Goal: Information Seeking & Learning: Find specific fact

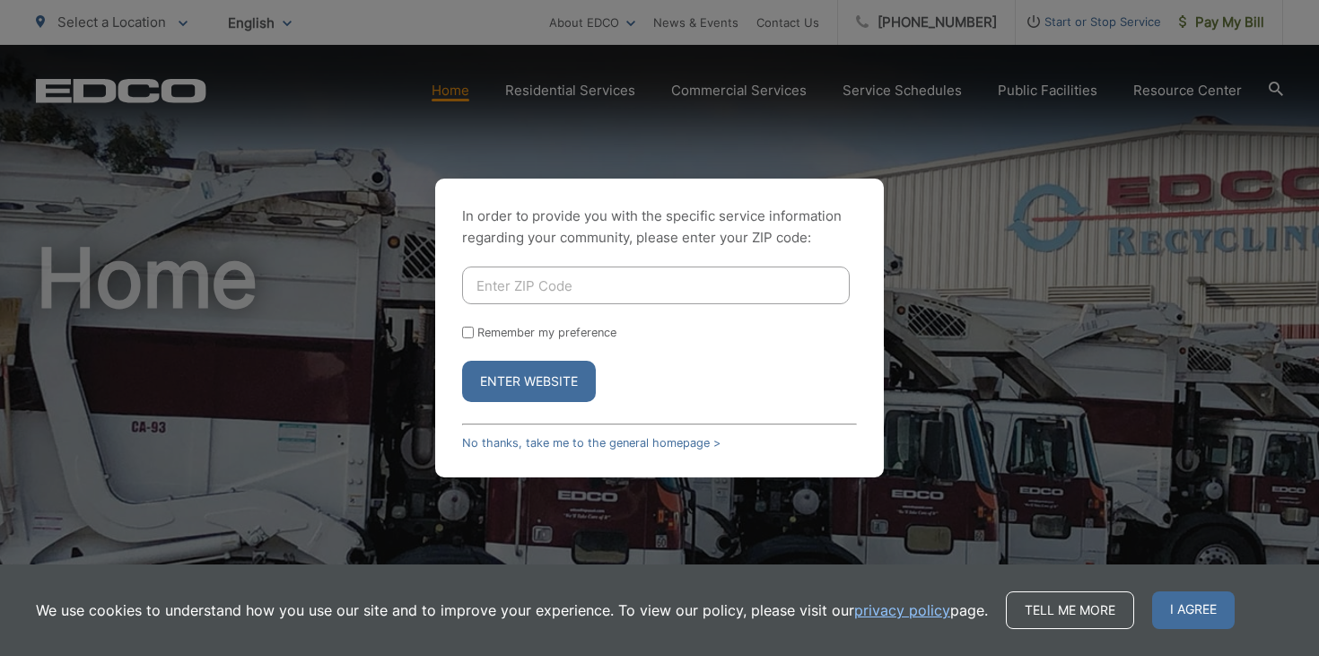
click at [502, 282] on input "Enter ZIP Code" at bounding box center [656, 285] width 388 height 38
type input "92020"
click at [489, 379] on button "Enter Website" at bounding box center [529, 381] width 134 height 41
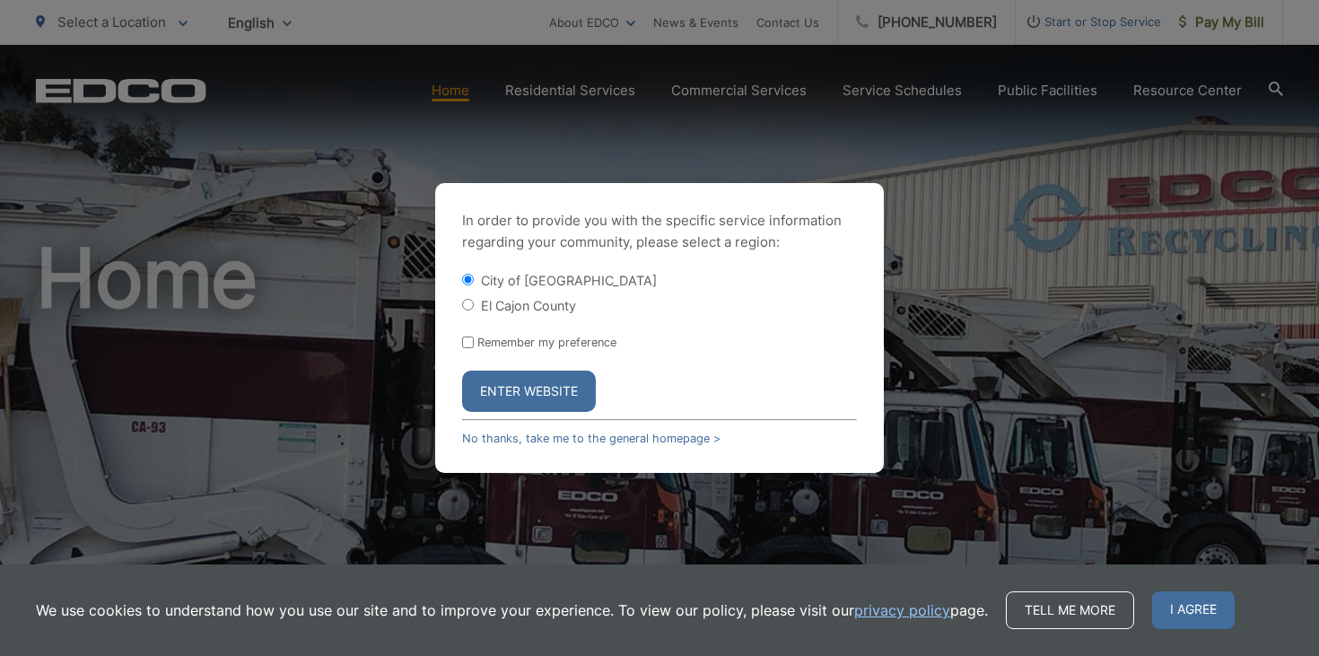
click at [511, 390] on button "Enter Website" at bounding box center [529, 390] width 134 height 41
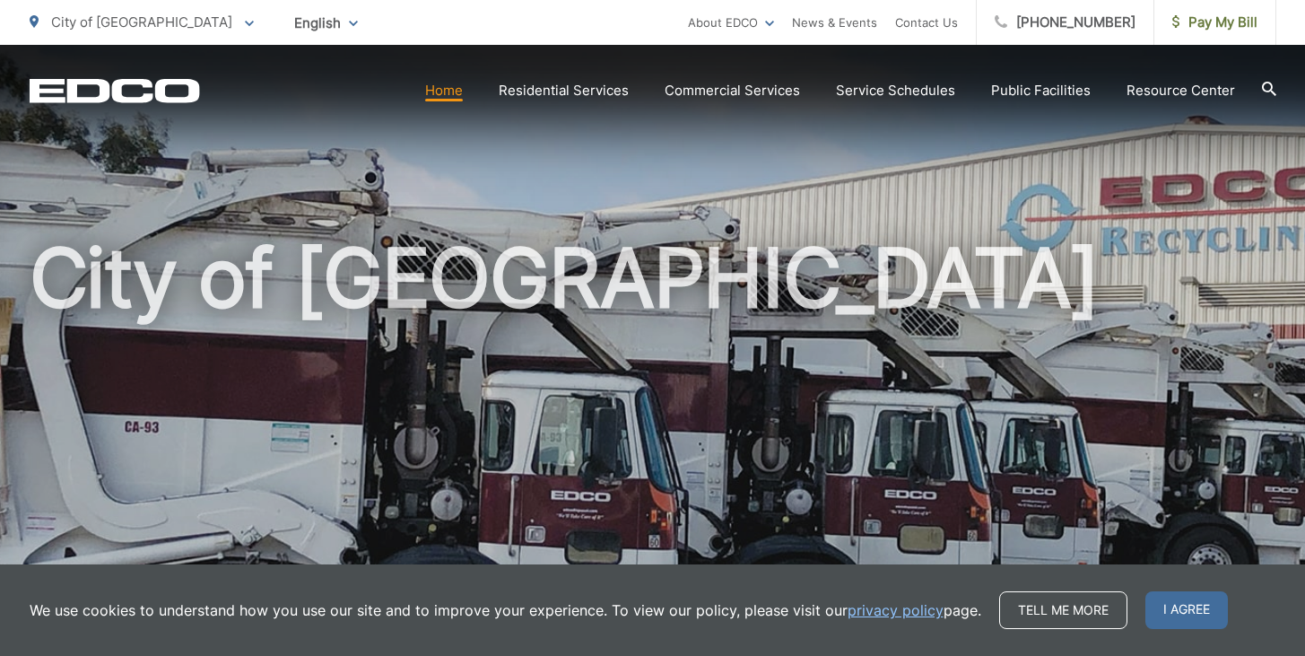
click at [1267, 87] on icon at bounding box center [1269, 89] width 14 height 14
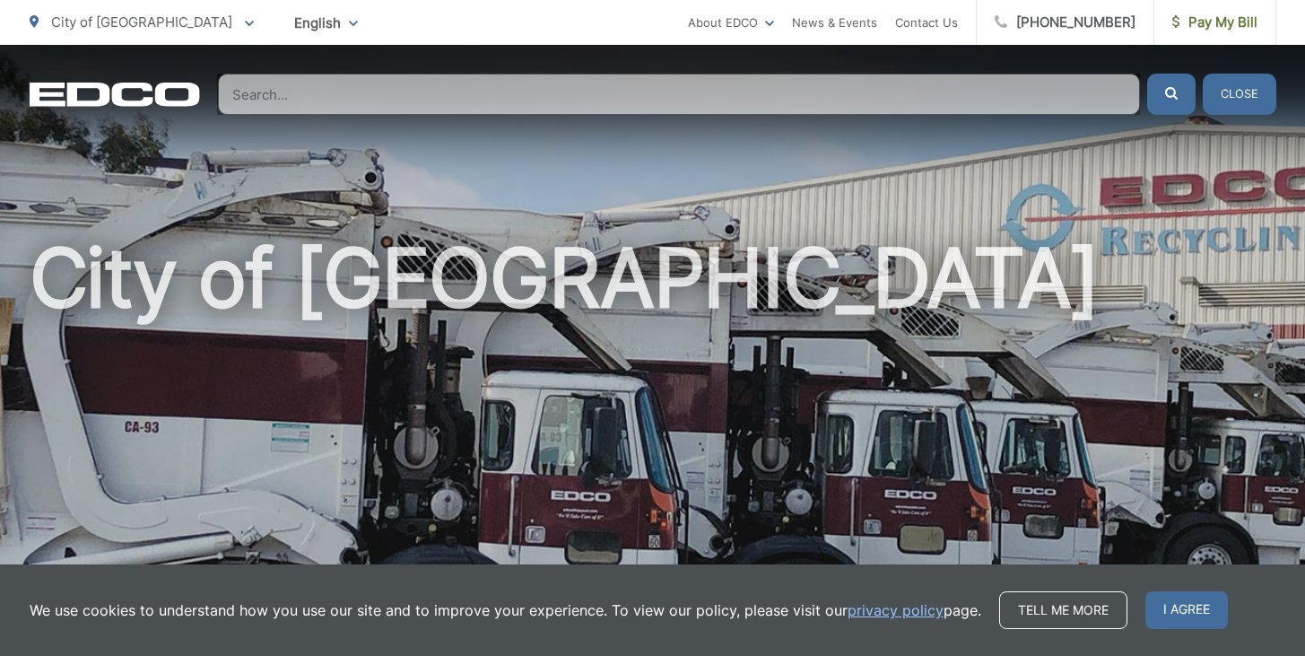
click at [911, 98] on input "Search" at bounding box center [679, 94] width 922 height 41
paste input "Emily Griffith Burke"
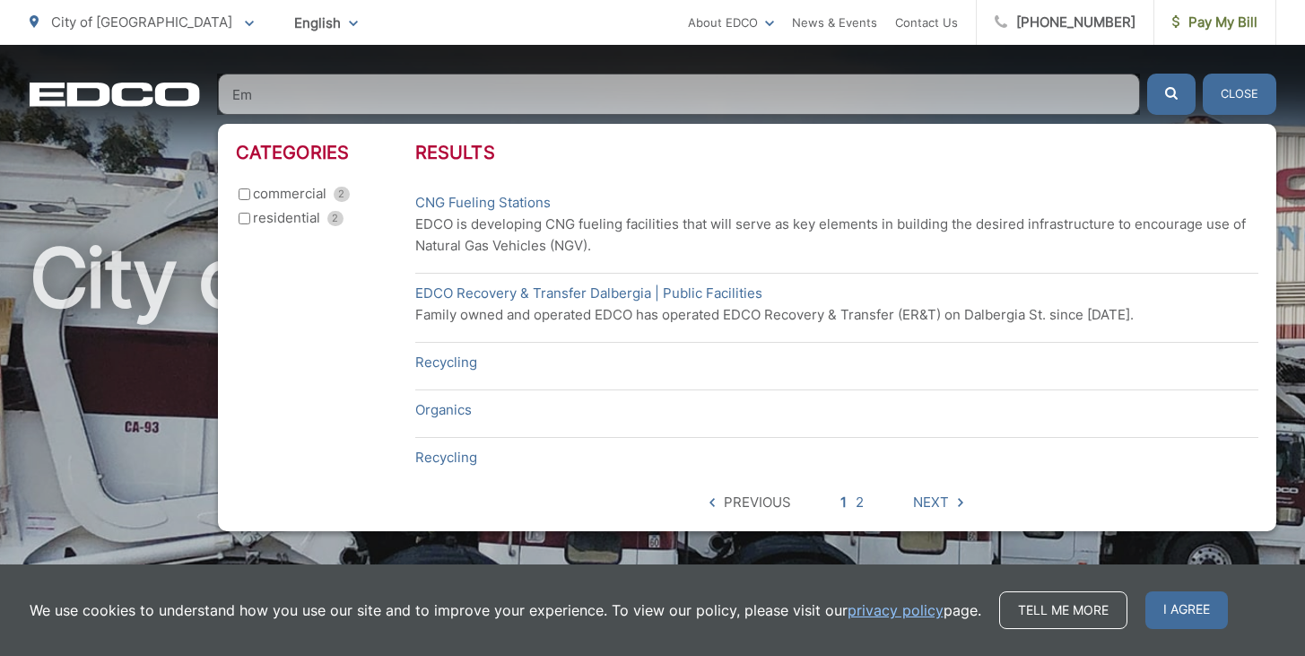
type input "E"
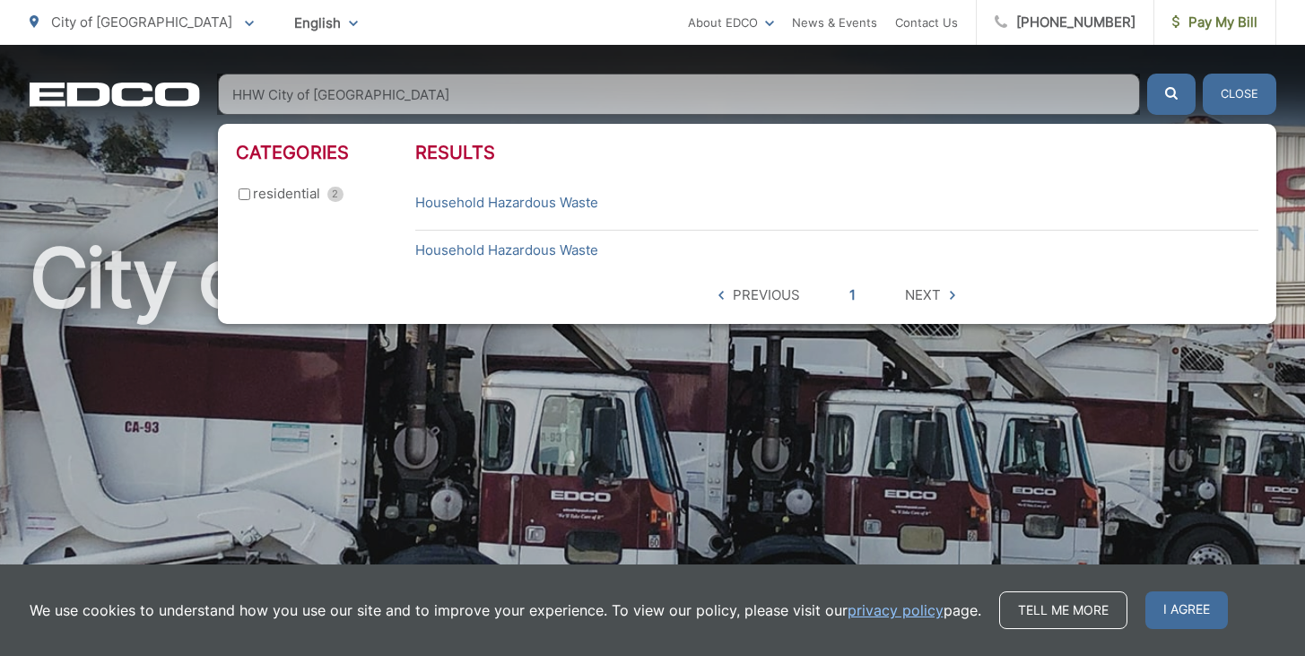
type input "HHW City of El Cajon"
click at [1171, 94] on button "submit" at bounding box center [1171, 94] width 48 height 41
click at [524, 200] on link "Household Hazardous Waste" at bounding box center [506, 203] width 183 height 22
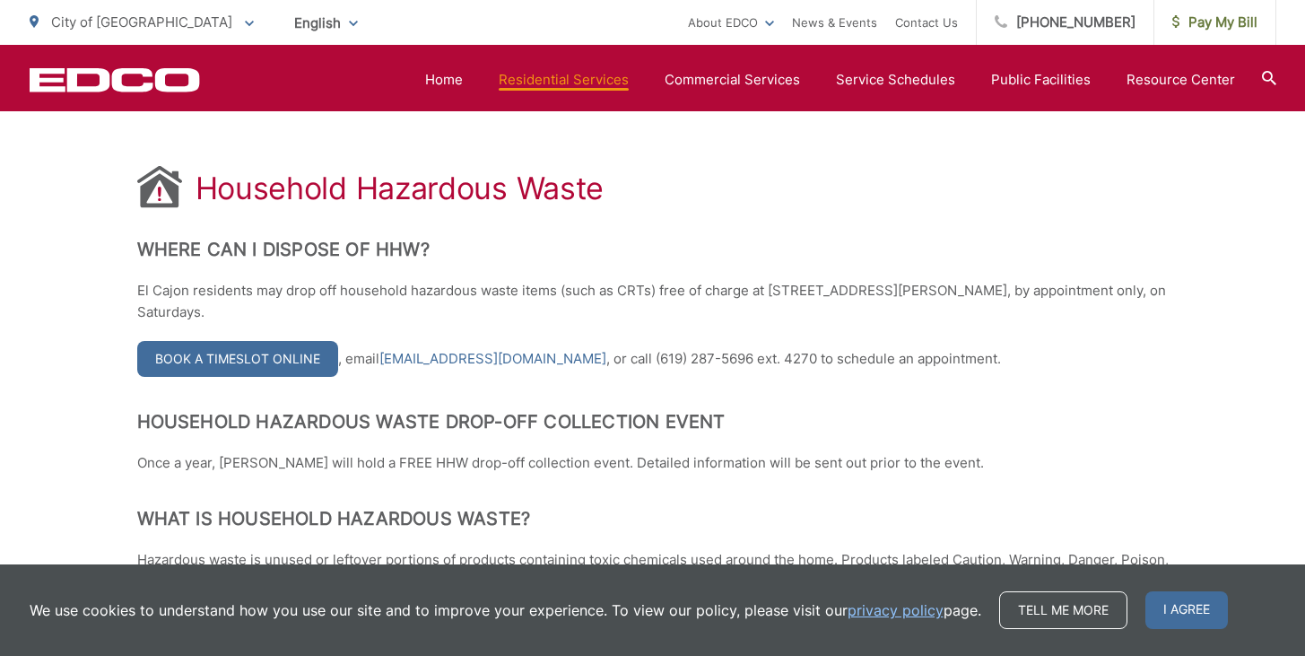
scroll to position [314, 0]
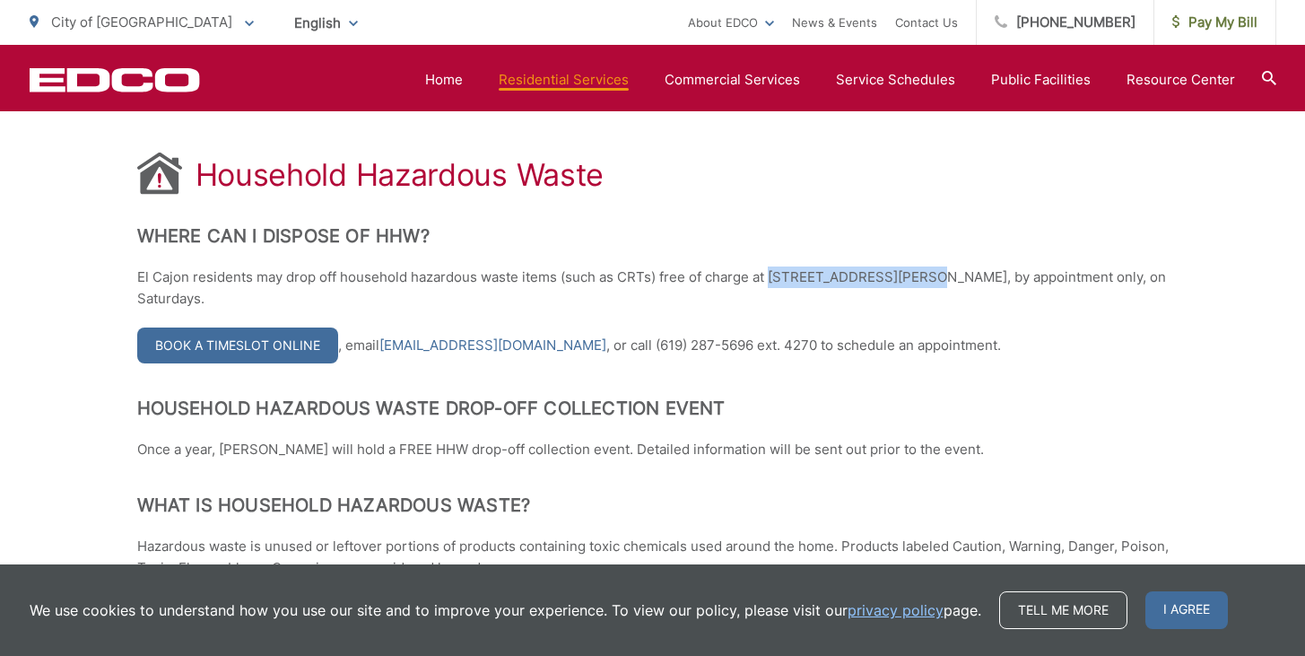
drag, startPoint x: 770, startPoint y: 276, endPoint x: 913, endPoint y: 278, distance: 143.5
click at [913, 278] on p "El Cajon residents may drop off household hazardous waste items (such as CRTs) …" at bounding box center [653, 287] width 1032 height 43
click at [935, 275] on p "El Cajon residents may drop off household hazardous waste items (such as CRTs) …" at bounding box center [653, 287] width 1032 height 43
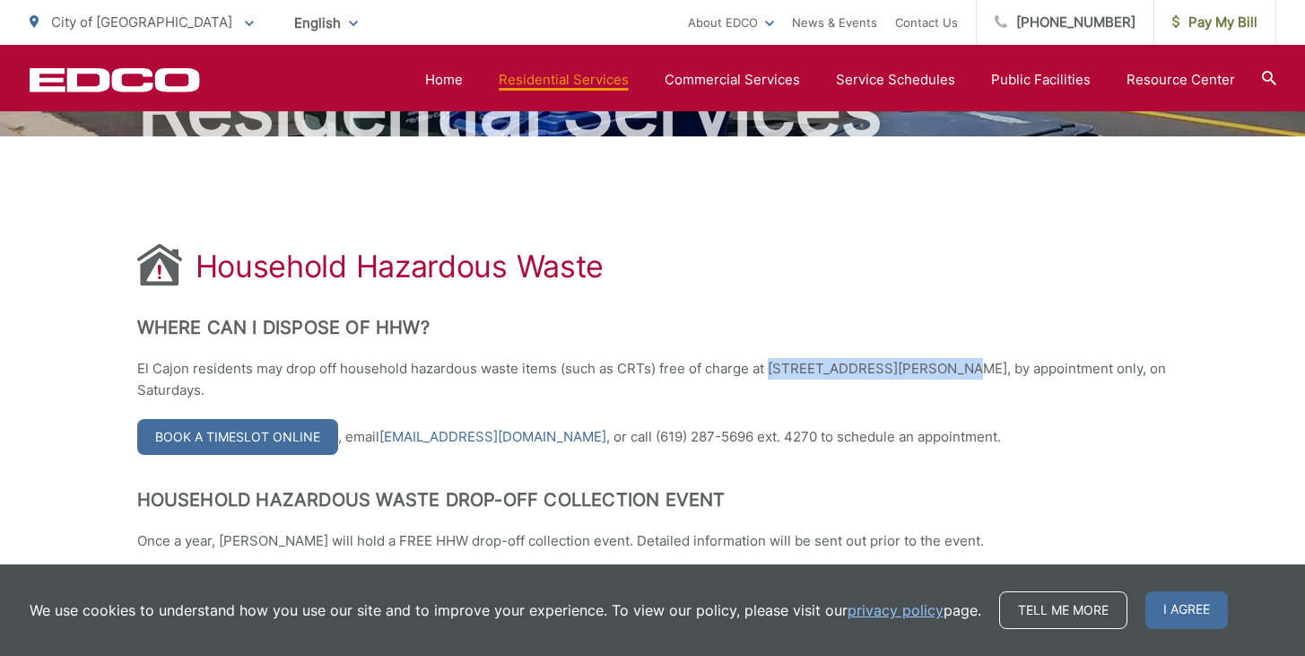
scroll to position [219, 0]
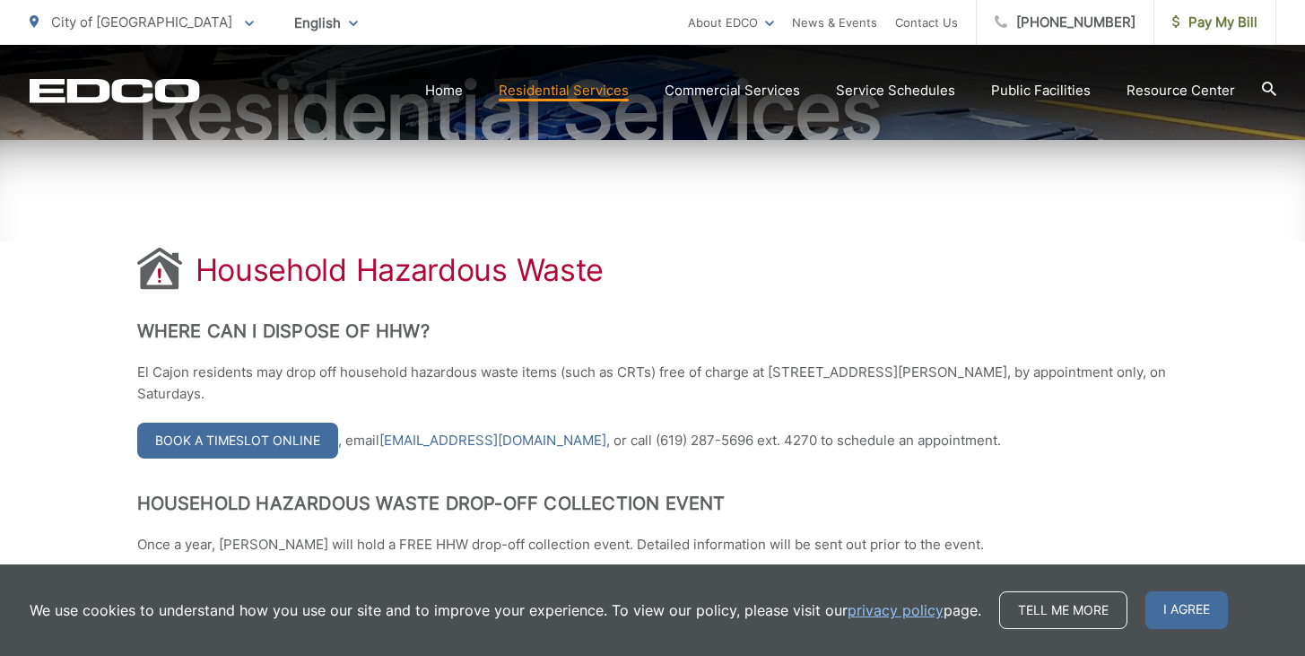
click at [774, 372] on p "El Cajon residents may drop off household hazardous waste items (such as CRTs) …" at bounding box center [653, 383] width 1032 height 43
drag, startPoint x: 771, startPoint y: 372, endPoint x: 933, endPoint y: 369, distance: 162.4
click at [933, 369] on p "El Cajon residents may drop off household hazardous waste items (such as CRTs) …" at bounding box center [653, 383] width 1032 height 43
copy p "[STREET_ADDRESS][PERSON_NAME]"
